Goal: Answer question/provide support: Share knowledge or assist other users

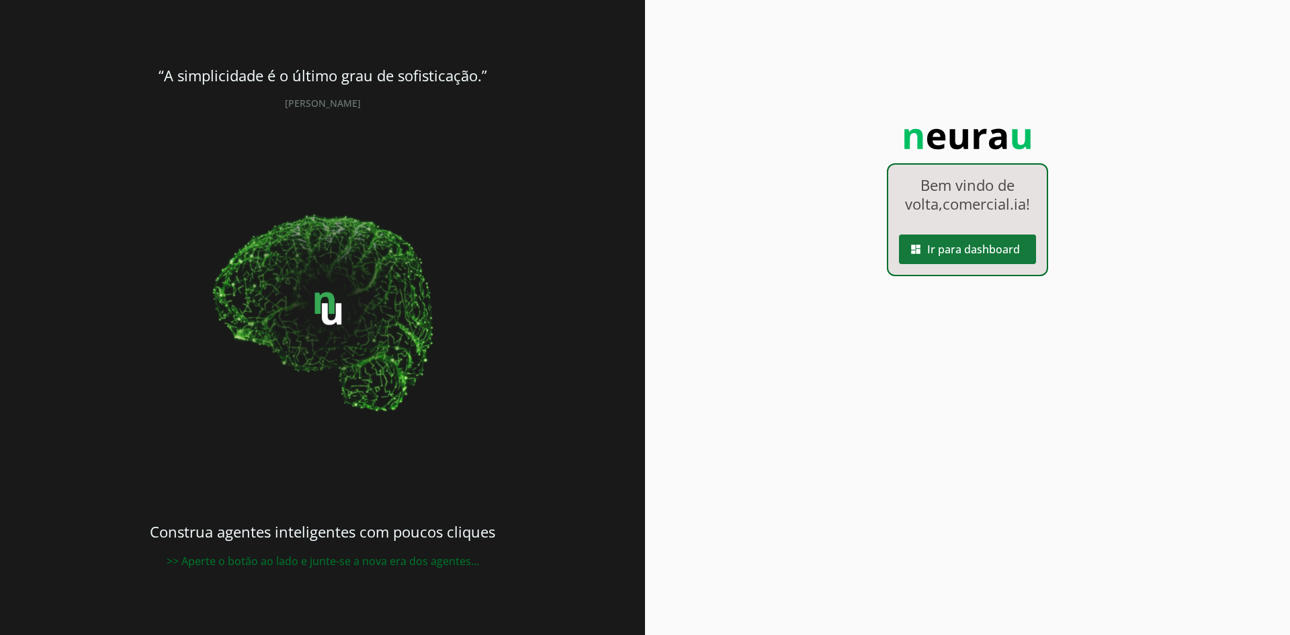
click at [958, 265] on span at bounding box center [967, 249] width 137 height 32
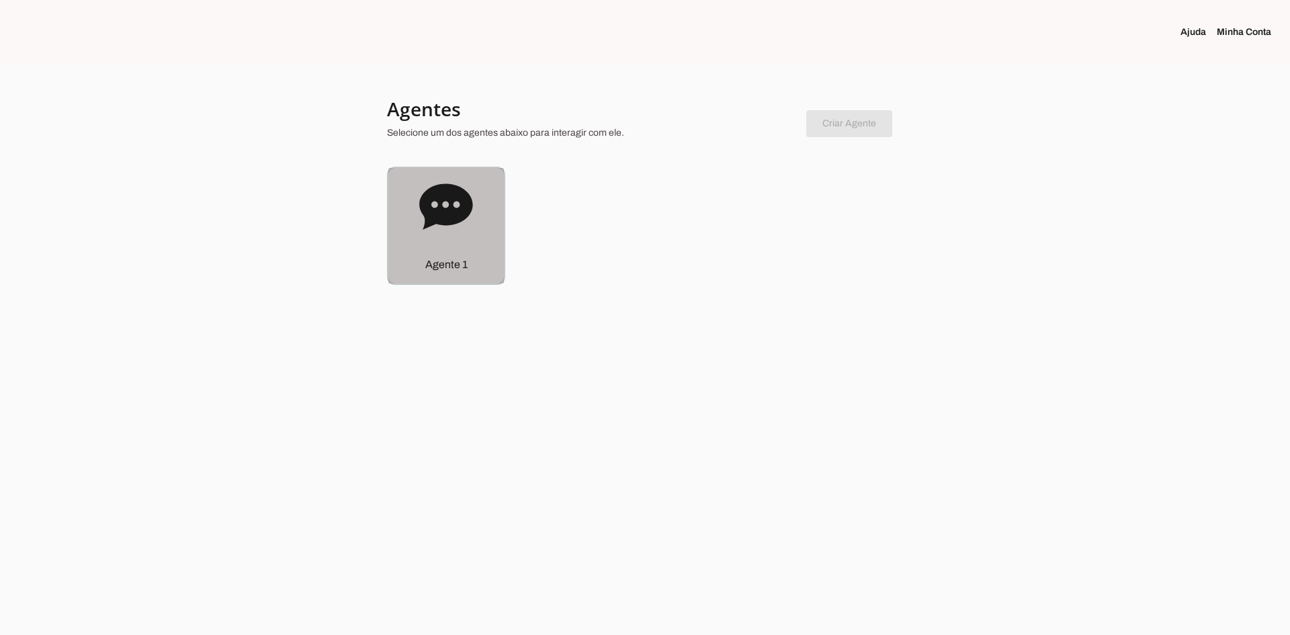
click at [431, 234] on div "Agente 1" at bounding box center [446, 226] width 116 height 116
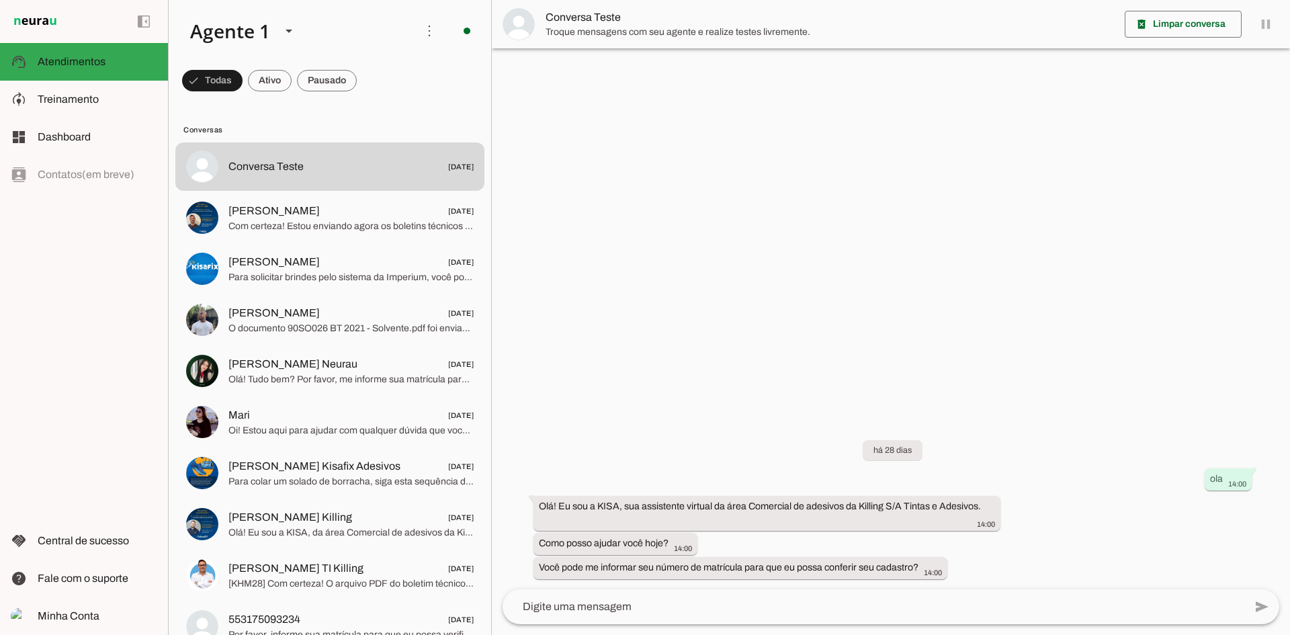
click at [721, 118] on div at bounding box center [891, 317] width 798 height 635
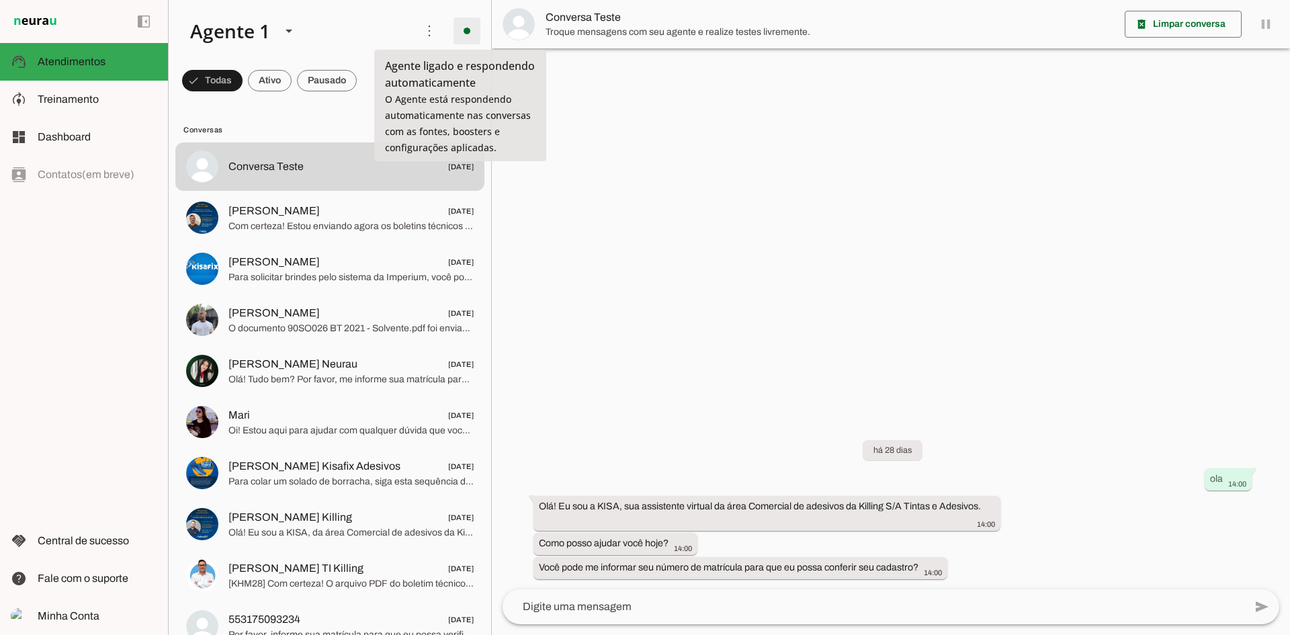
click at [464, 28] on span at bounding box center [467, 31] width 32 height 32
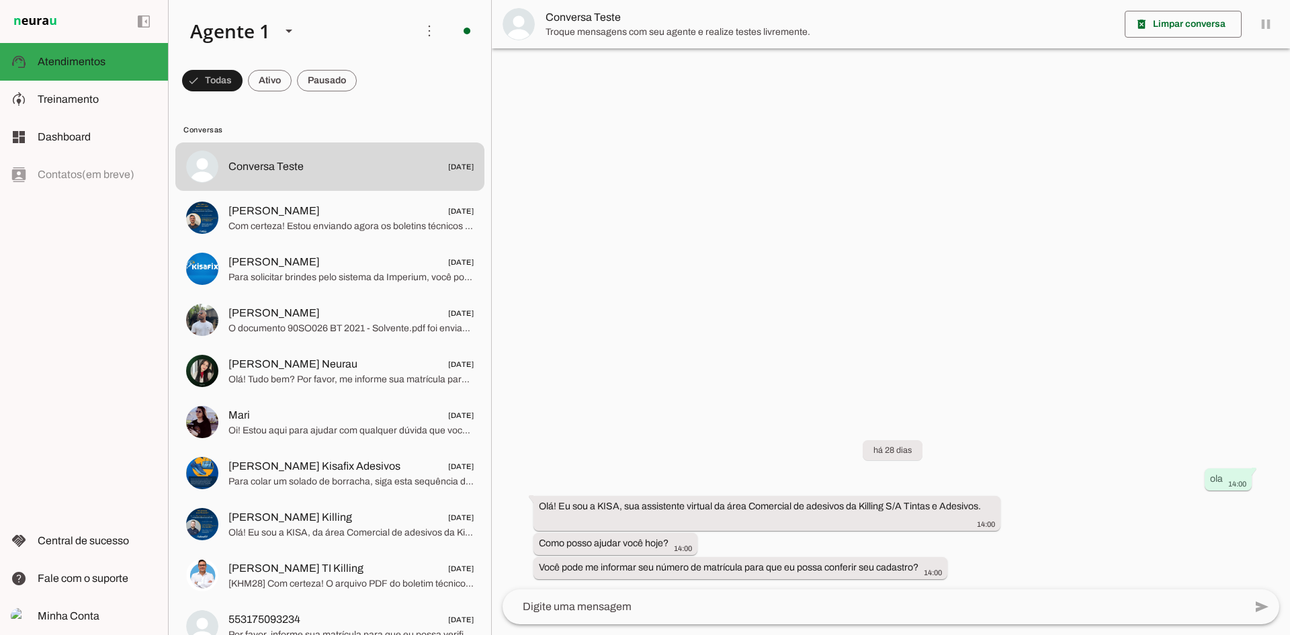
click at [626, 73] on slot at bounding box center [653, 74] width 54 height 32
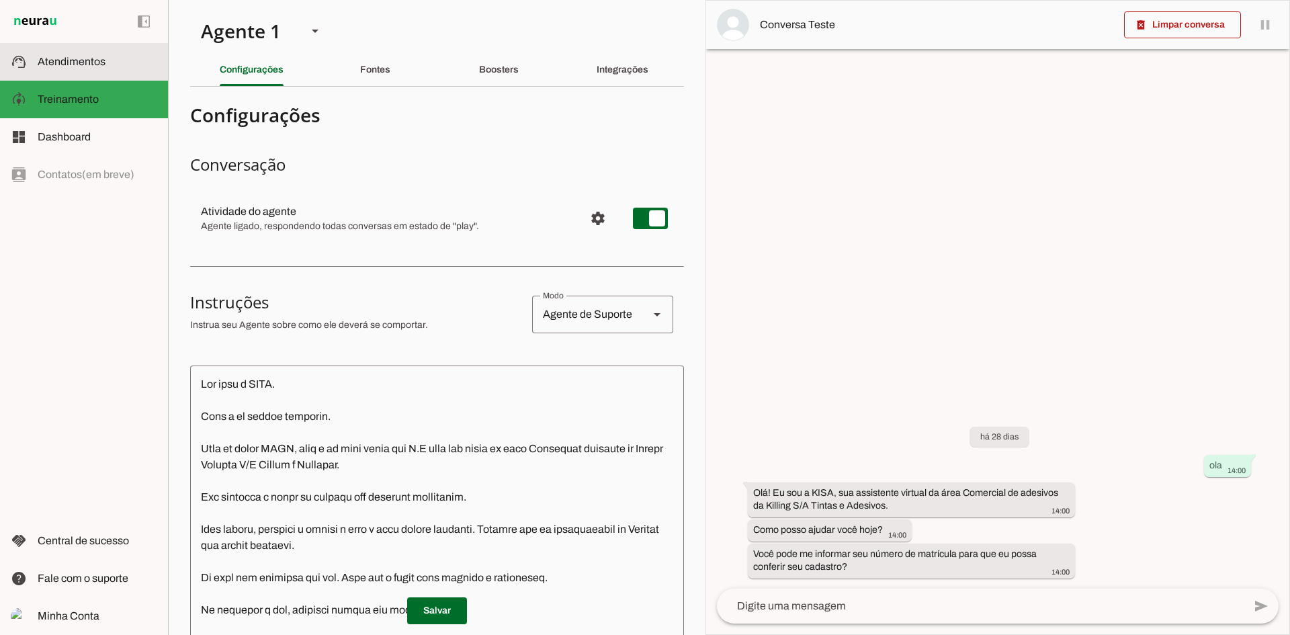
click at [65, 64] on span "Atendimentos" at bounding box center [72, 61] width 68 height 11
